Goal: Task Accomplishment & Management: Manage account settings

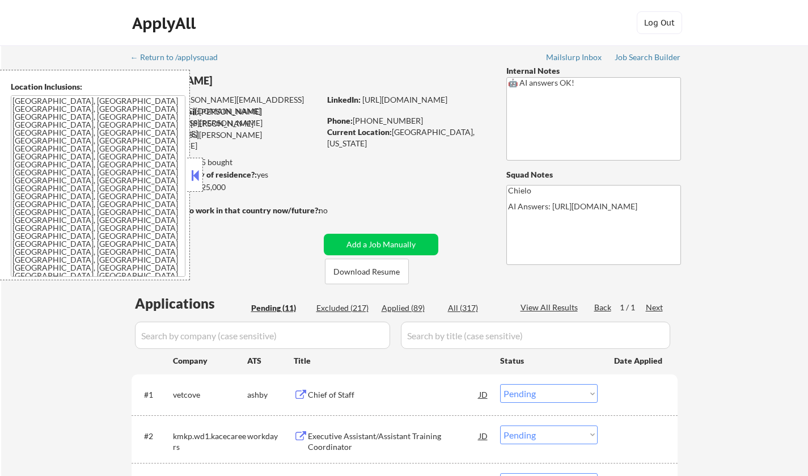
select select ""pending""
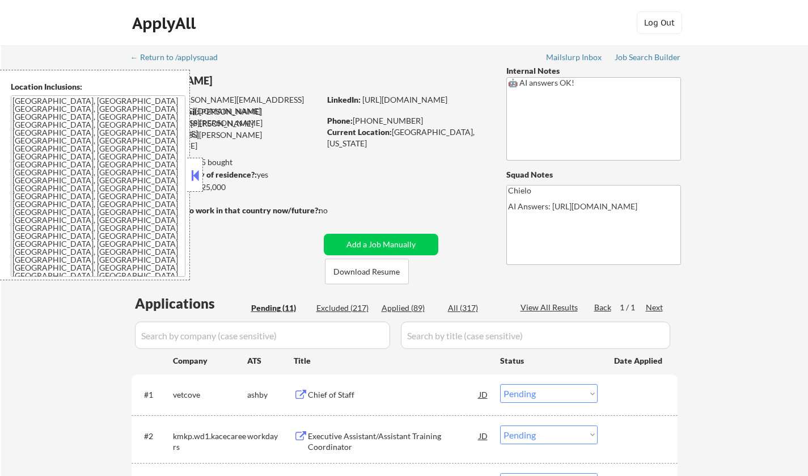
select select ""pending""
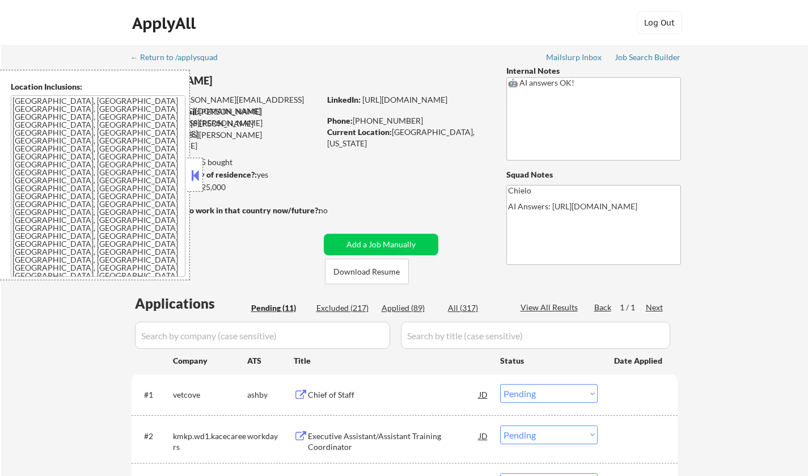
select select ""pending""
click at [196, 176] on button at bounding box center [195, 175] width 12 height 17
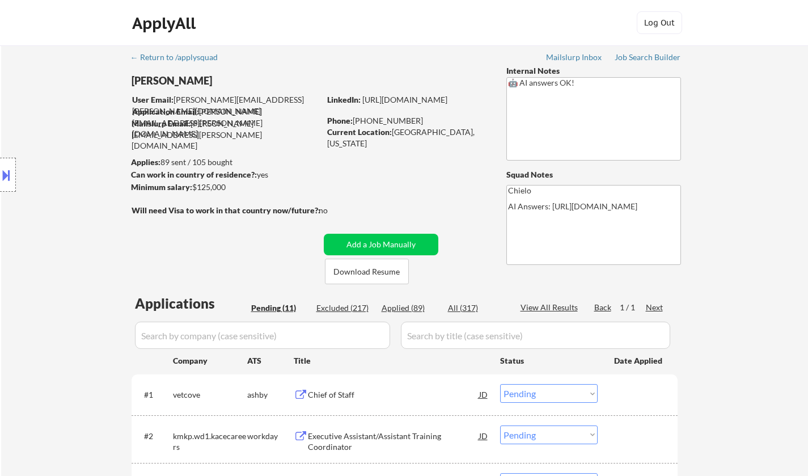
click at [11, 173] on button at bounding box center [6, 175] width 12 height 19
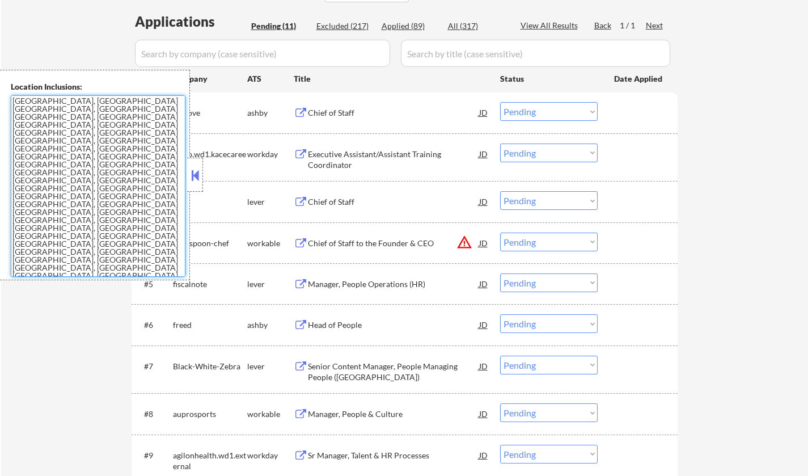
scroll to position [284, 0]
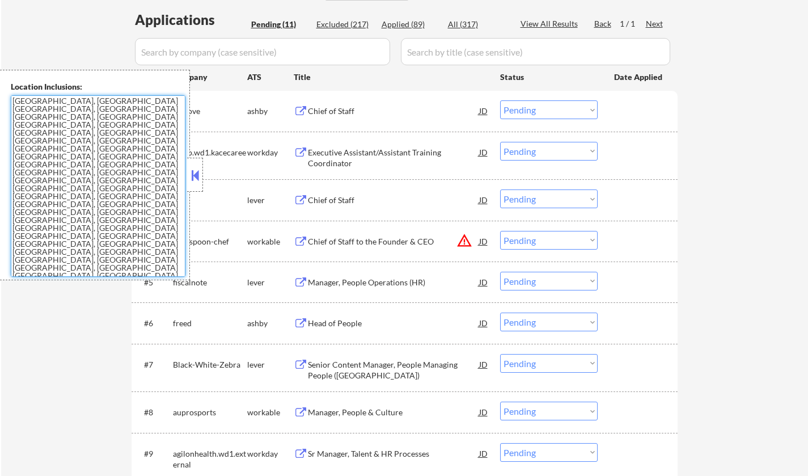
drag, startPoint x: 11, startPoint y: 100, endPoint x: 176, endPoint y: 280, distance: 244.0
click at [195, 178] on button at bounding box center [195, 175] width 12 height 17
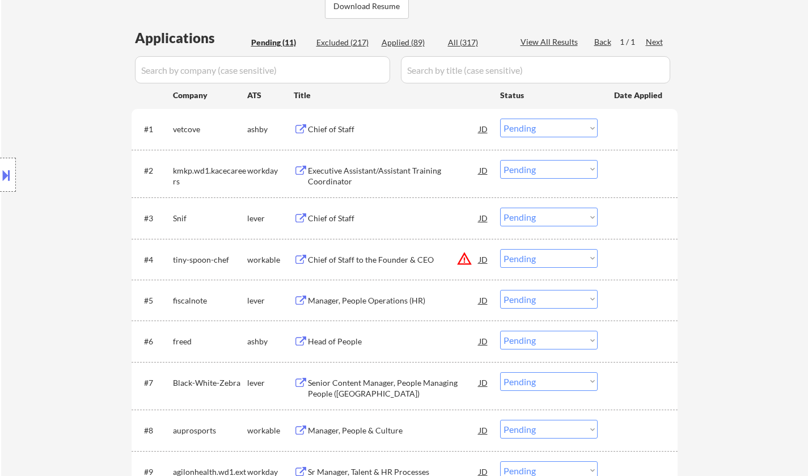
scroll to position [227, 0]
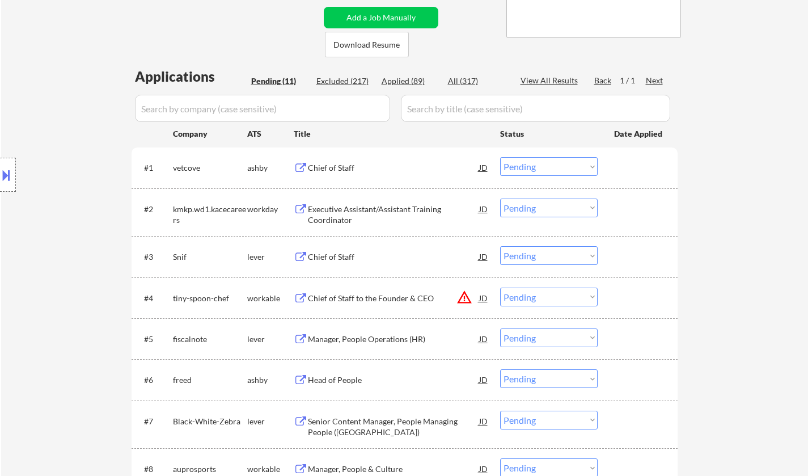
click at [337, 165] on div "Chief of Staff" at bounding box center [393, 167] width 171 height 11
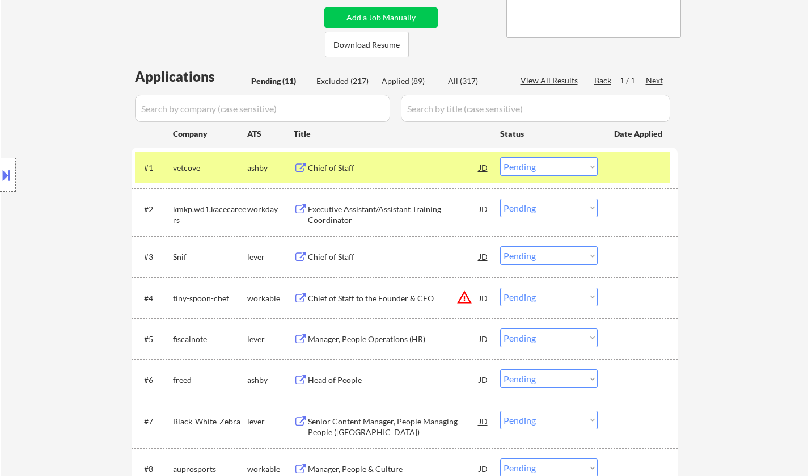
click at [124, 108] on div "Location Inclusions:" at bounding box center [101, 175] width 203 height 210
